Goal: Task Accomplishment & Management: Manage account settings

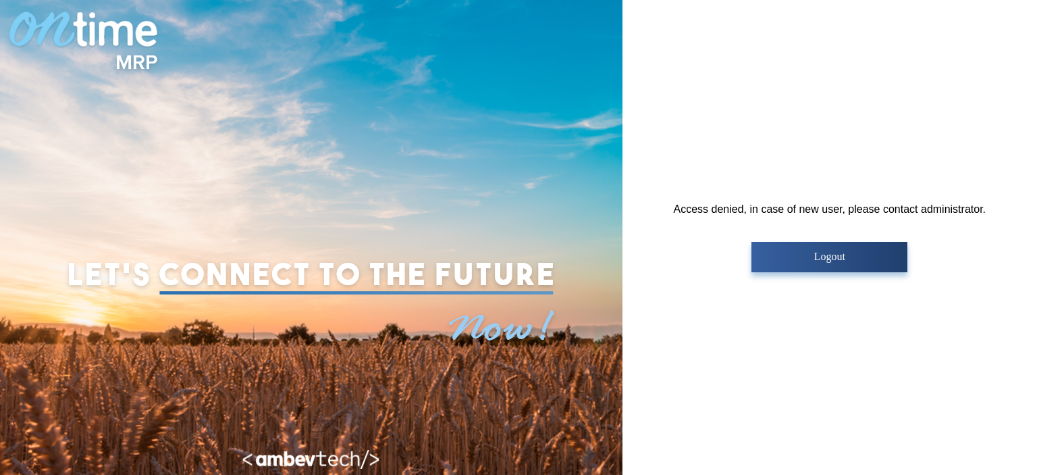
click at [853, 263] on button "Logout" at bounding box center [829, 257] width 156 height 30
